Goal: Information Seeking & Learning: Learn about a topic

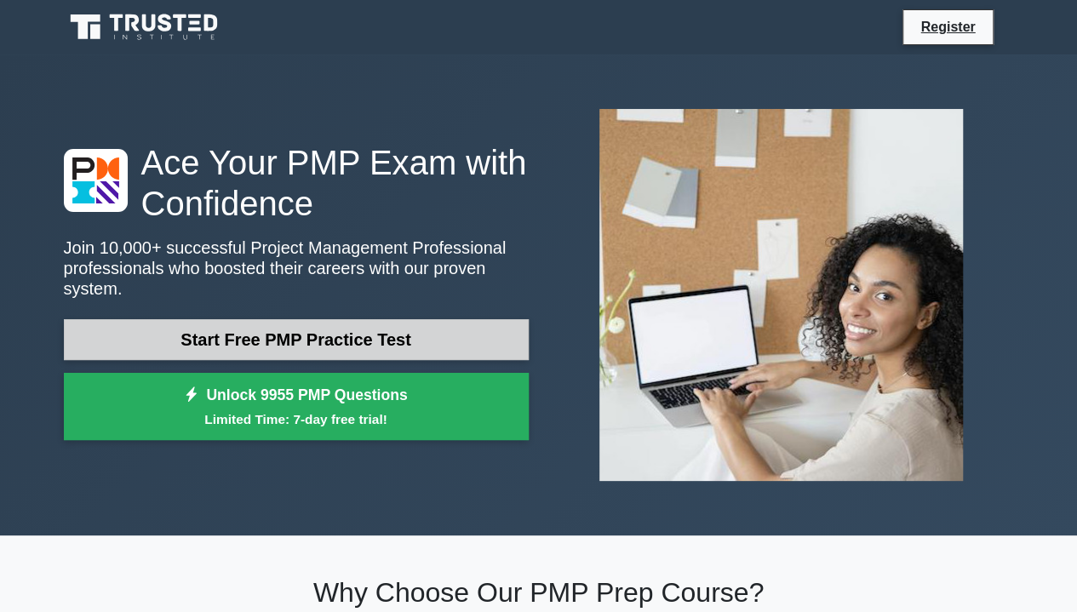
click at [395, 331] on link "Start Free PMP Practice Test" at bounding box center [296, 339] width 465 height 41
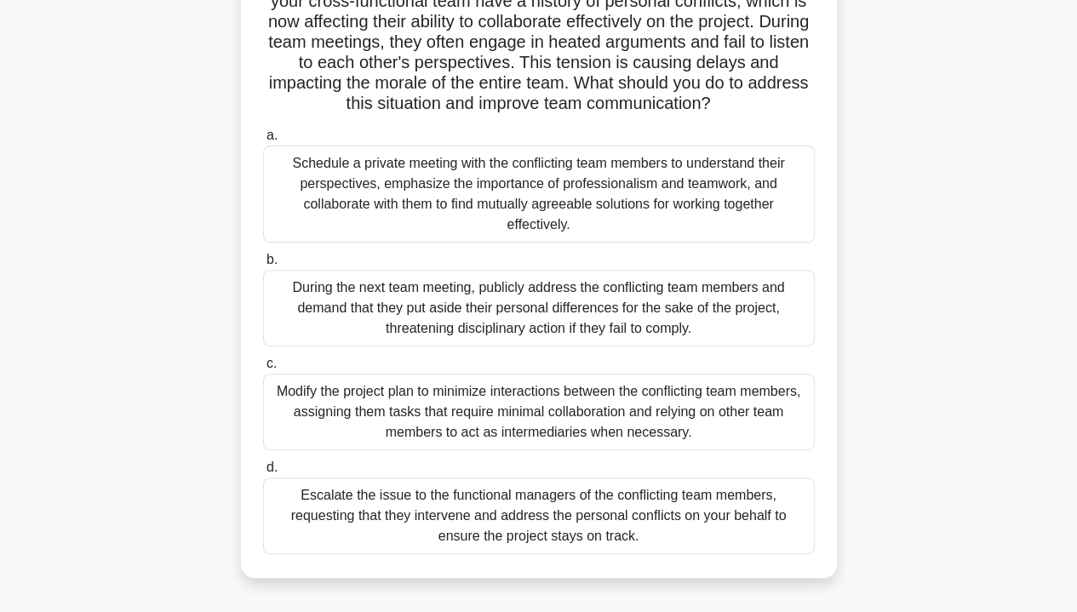
scroll to position [256, 0]
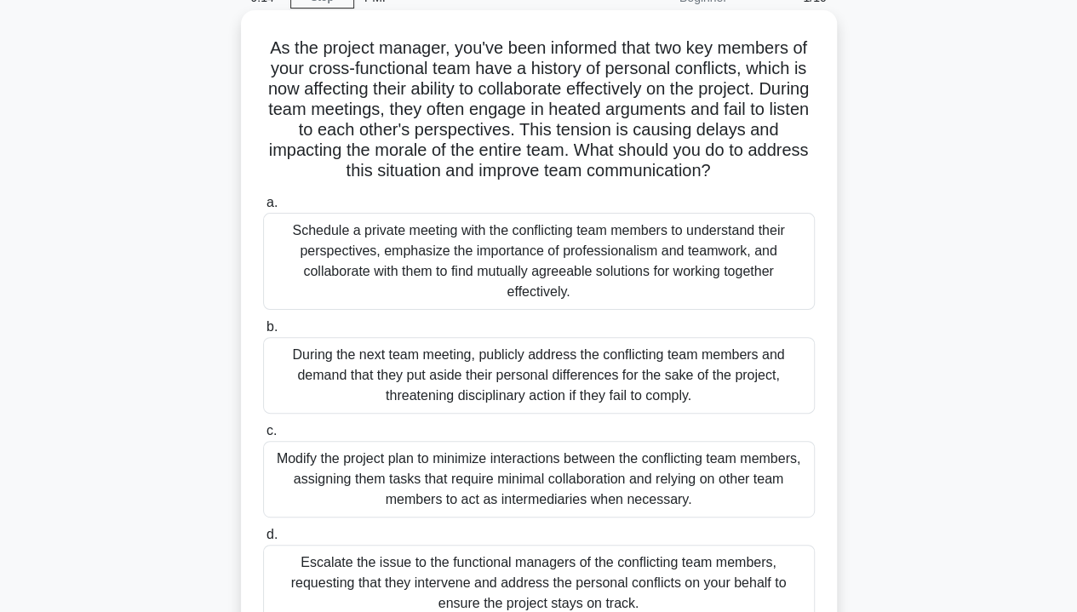
click at [479, 253] on div "Schedule a private meeting with the conflicting team members to understand thei…" at bounding box center [539, 261] width 552 height 97
click at [263, 209] on input "a. Schedule a private meeting with the conflicting team members to understand t…" at bounding box center [263, 203] width 0 height 11
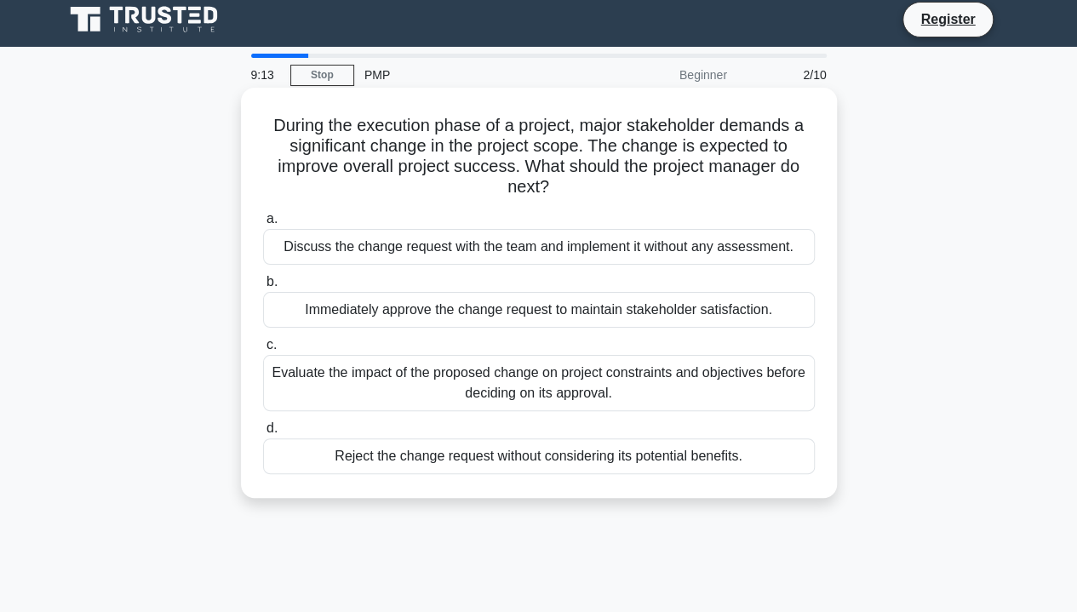
scroll to position [0, 0]
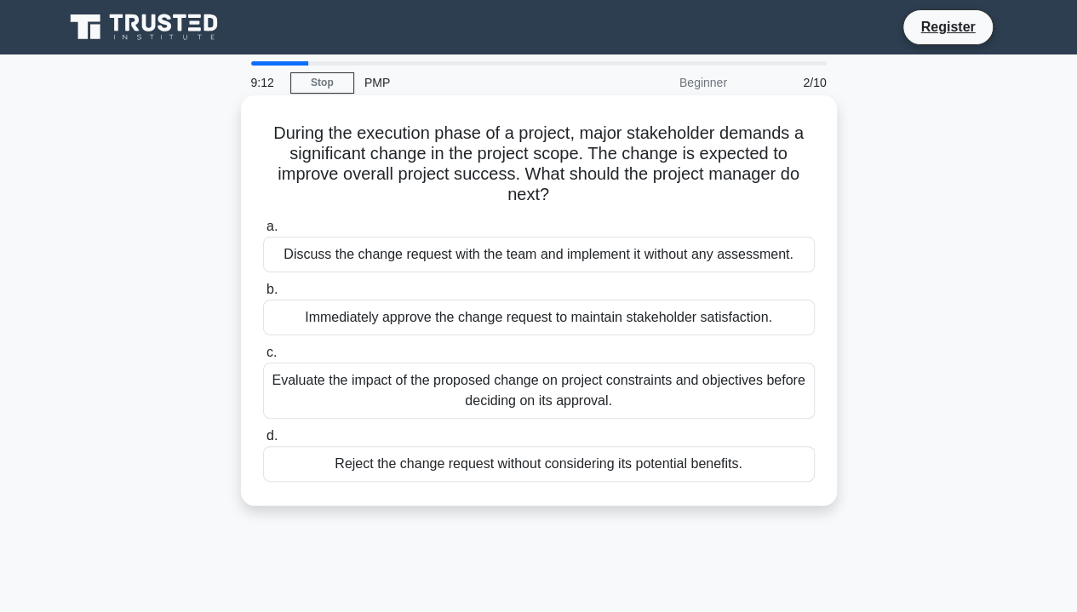
click at [422, 261] on div "Discuss the change request with the team and implement it without any assessmen…" at bounding box center [539, 255] width 552 height 36
click at [263, 233] on input "a. Discuss the change request with the team and implement it without any assess…" at bounding box center [263, 226] width 0 height 11
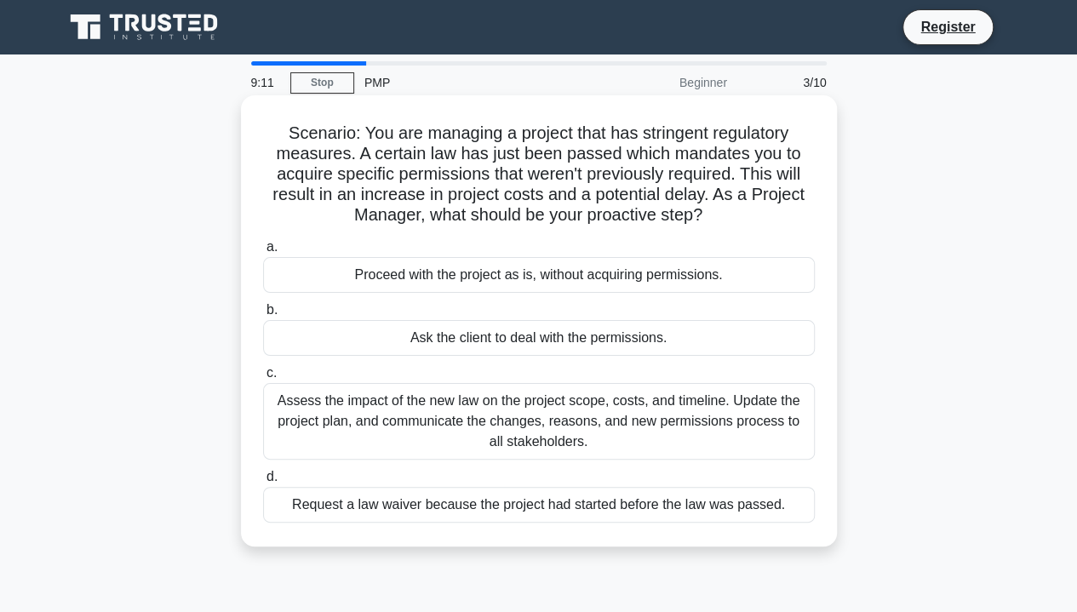
click at [422, 273] on div "Proceed with the project as is, without acquiring permissions." at bounding box center [539, 275] width 552 height 36
click at [263, 253] on input "a. Proceed with the project as is, without acquiring permissions." at bounding box center [263, 247] width 0 height 11
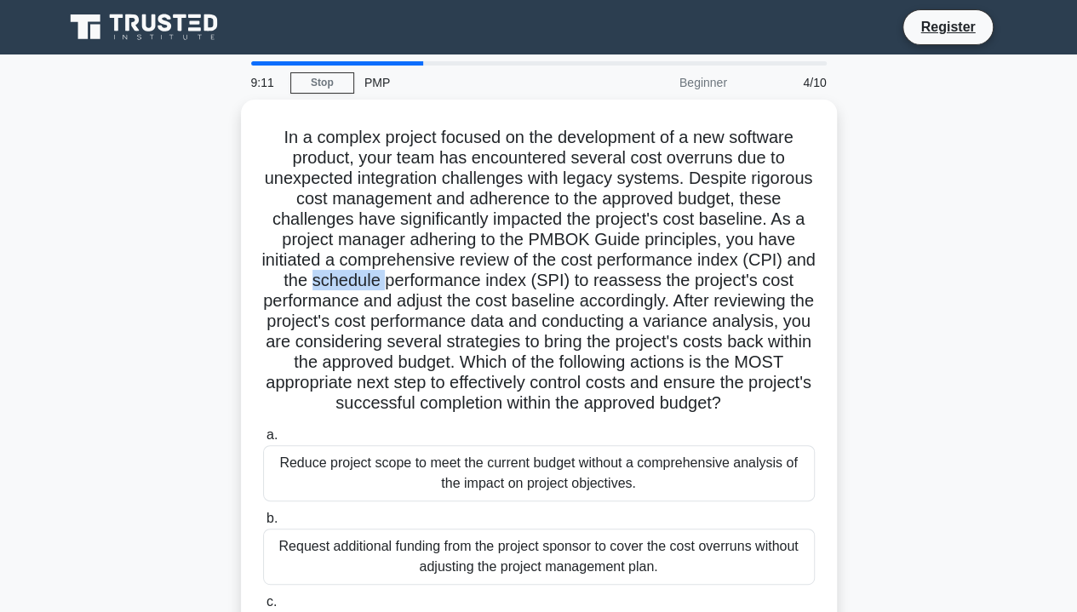
click at [422, 273] on h5 "In a complex project focused on the development of a new software product, your…" at bounding box center [538, 271] width 555 height 288
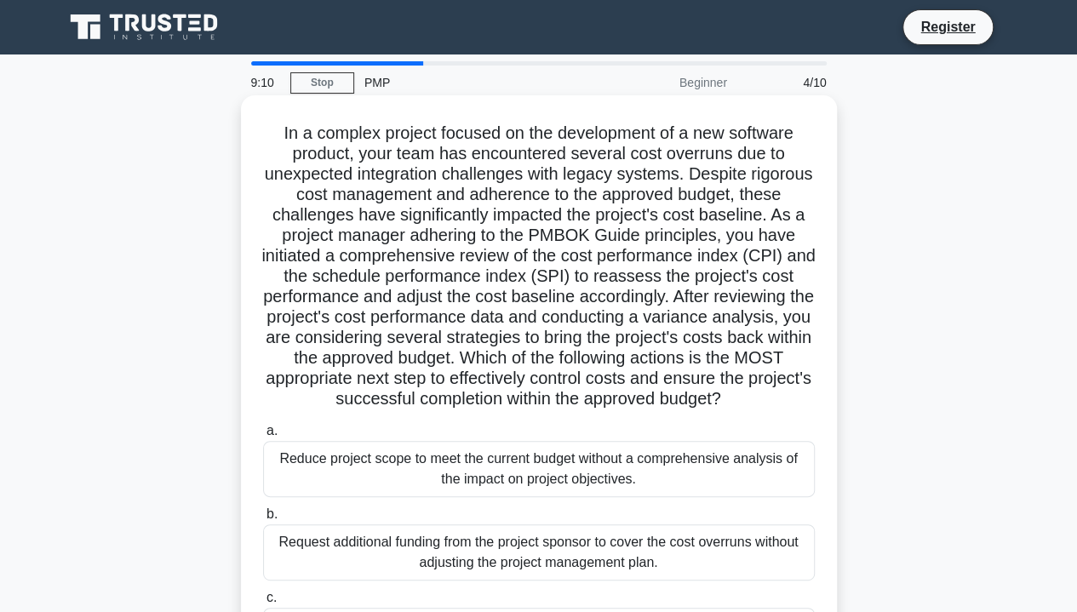
click at [448, 477] on div "Reduce project scope to meet the current budget without a comprehensive analysi…" at bounding box center [539, 469] width 552 height 56
click at [263, 437] on input "a. Reduce project scope to meet the current budget without a comprehensive anal…" at bounding box center [263, 431] width 0 height 11
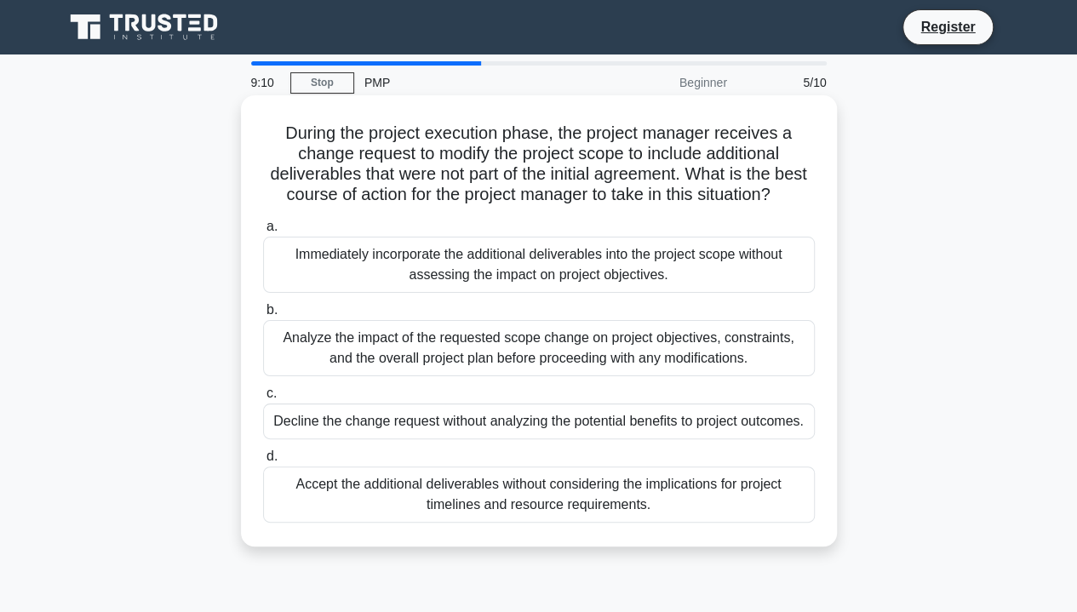
click at [475, 420] on label "c. Decline the change request without analyzing the potential benefits to proje…" at bounding box center [539, 411] width 552 height 56
click at [263, 399] on input "c. Decline the change request without analyzing the potential benefits to proje…" at bounding box center [263, 393] width 0 height 11
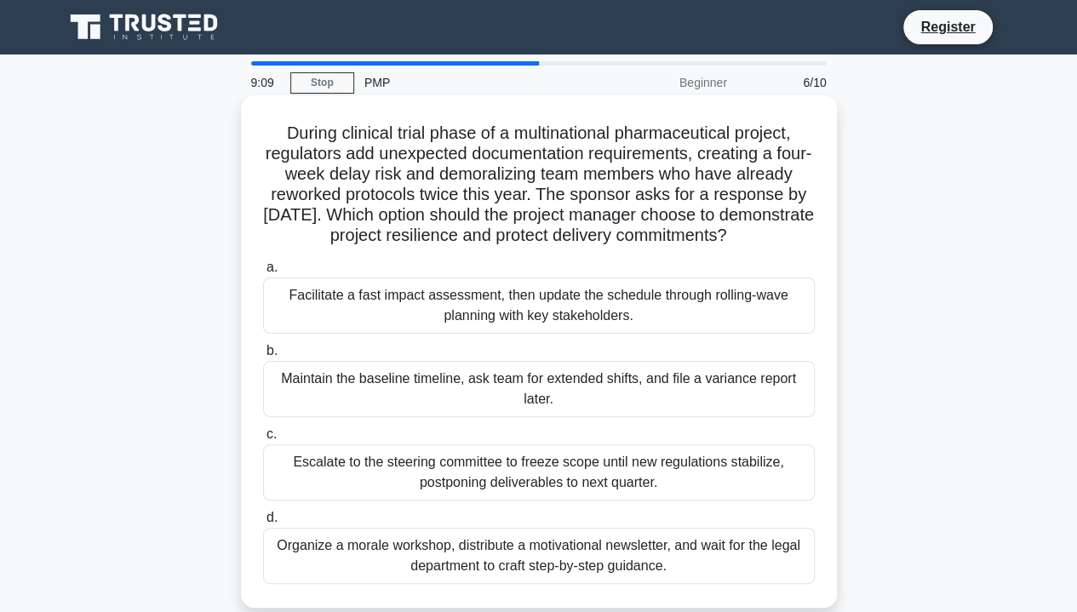
click at [481, 388] on div "Maintain the baseline timeline, ask team for extended shifts, and file a varian…" at bounding box center [539, 389] width 552 height 56
click at [263, 357] on input "b. Maintain the baseline timeline, ask team for extended shifts, and file a var…" at bounding box center [263, 351] width 0 height 11
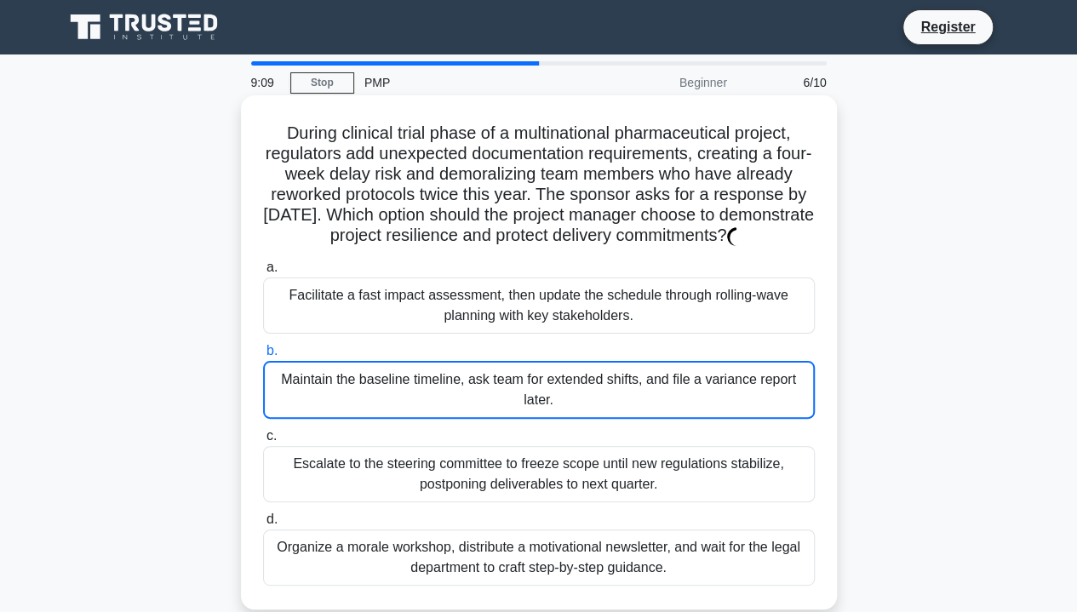
click at [481, 397] on div "Maintain the baseline timeline, ask team for extended shifts, and file a varian…" at bounding box center [539, 390] width 552 height 58
click at [263, 357] on input "b. Maintain the baseline timeline, ask team for extended shifts, and file a var…" at bounding box center [263, 351] width 0 height 11
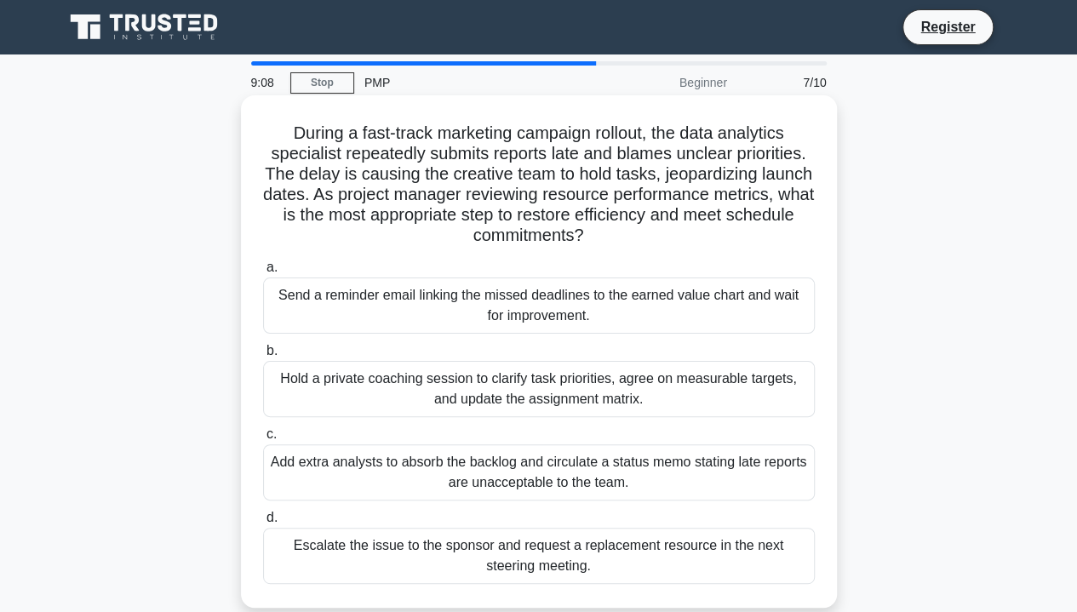
click at [481, 389] on div "Hold a private coaching session to clarify task priorities, agree on measurable…" at bounding box center [539, 389] width 552 height 56
click at [263, 357] on input "b. Hold a private coaching session to clarify task priorities, agree on measura…" at bounding box center [263, 351] width 0 height 11
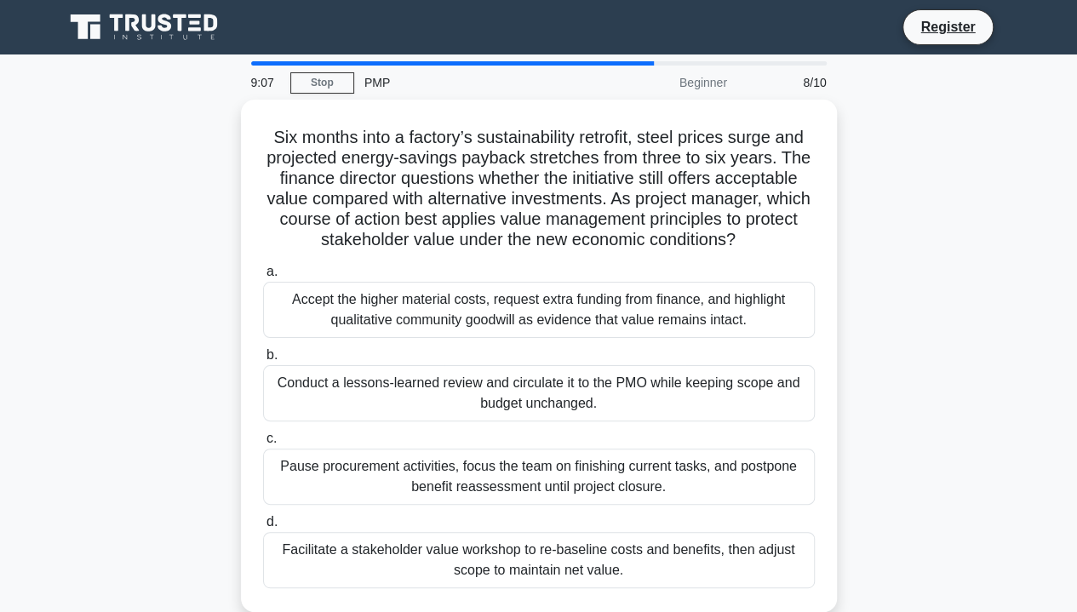
click at [481, 391] on div "Conduct a lessons-learned review and circulate it to the PMO while keeping scop…" at bounding box center [539, 393] width 552 height 56
click at [263, 361] on input "b. Conduct a lessons-learned review and circulate it to the PMO while keeping s…" at bounding box center [263, 355] width 0 height 11
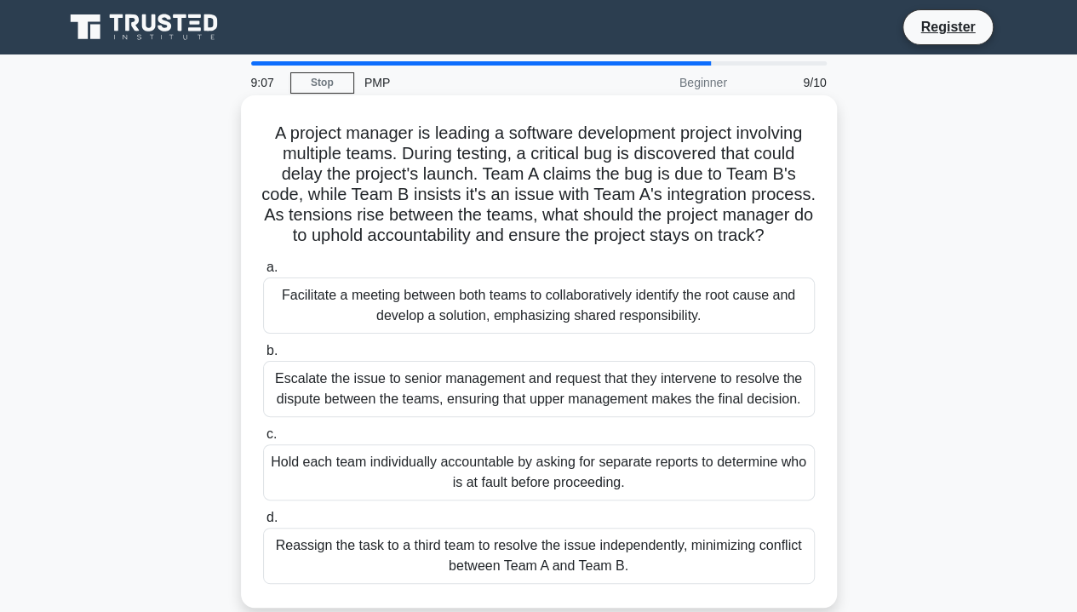
click at [481, 396] on div "Escalate the issue to senior management and request that they intervene to reso…" at bounding box center [539, 389] width 552 height 56
click at [263, 357] on input "b. Escalate the issue to senior management and request that they intervene to r…" at bounding box center [263, 351] width 0 height 11
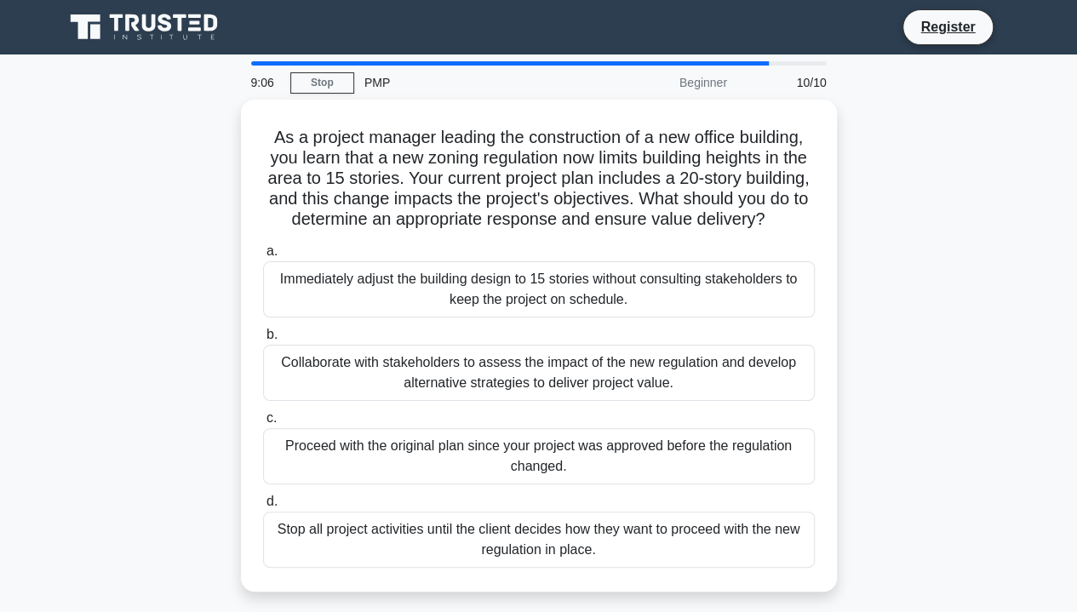
click at [481, 396] on div "Collaborate with stakeholders to assess the impact of the new regulation and de…" at bounding box center [539, 373] width 552 height 56
click at [263, 341] on input "b. Collaborate with stakeholders to assess the impact of the new regulation and…" at bounding box center [263, 335] width 0 height 11
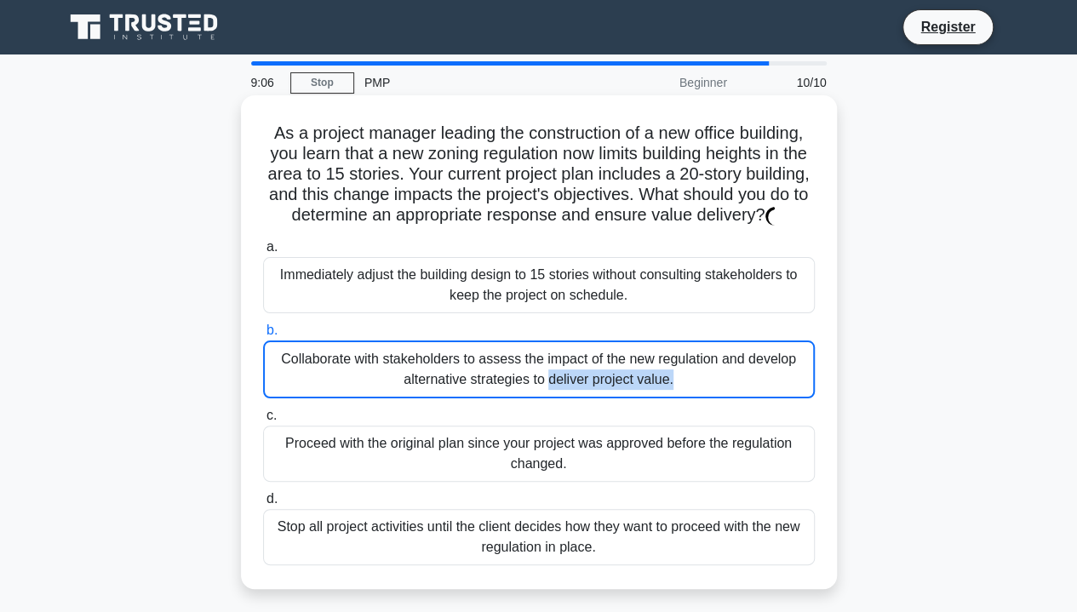
click at [481, 396] on div "Collaborate with stakeholders to assess the impact of the new regulation and de…" at bounding box center [539, 370] width 552 height 58
click at [263, 336] on input "b. Collaborate with stakeholders to assess the impact of the new regulation and…" at bounding box center [263, 330] width 0 height 11
